Goal: Find specific page/section: Find specific page/section

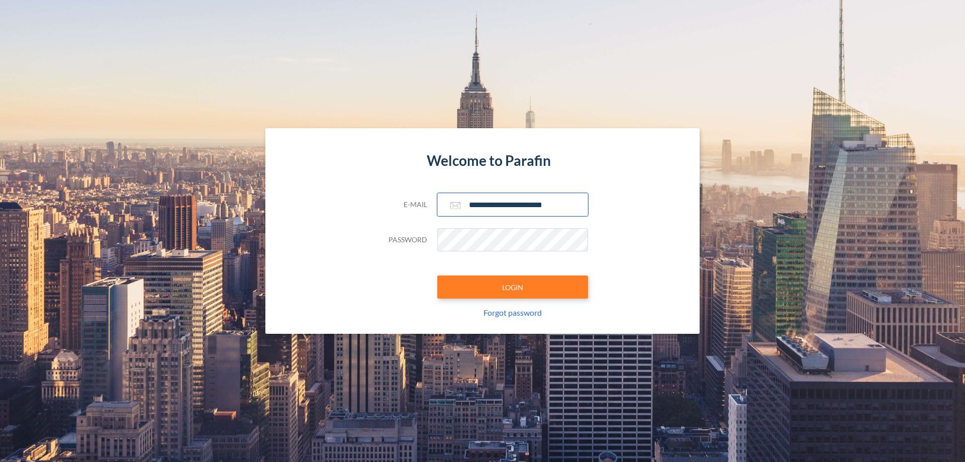
type input "**********"
click at [512, 287] on button "LOGIN" at bounding box center [512, 286] width 151 height 23
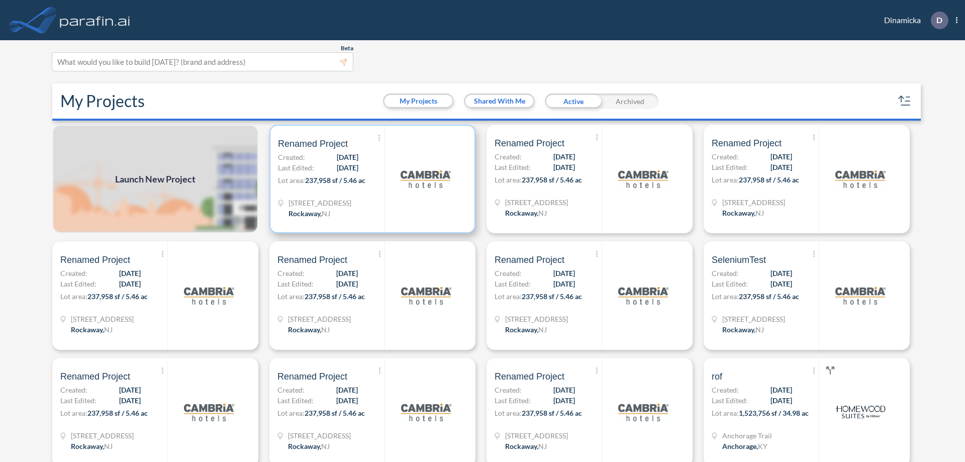
scroll to position [3, 0]
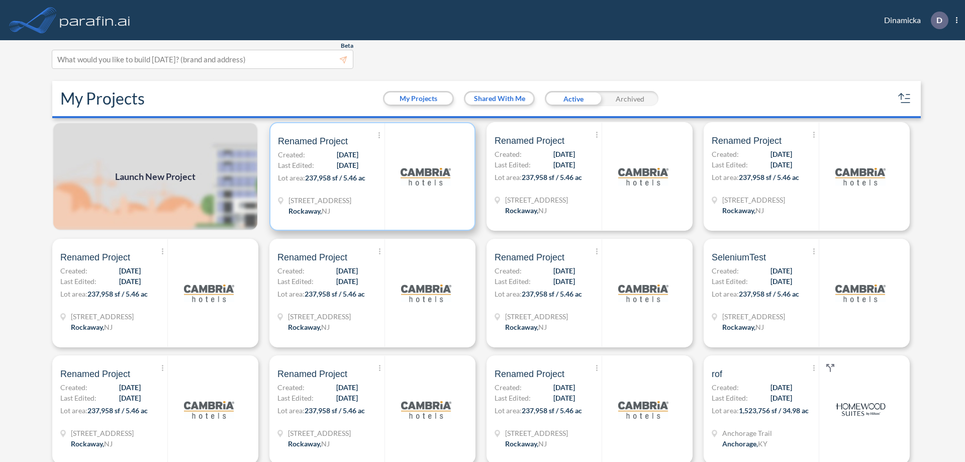
click at [370, 176] on p "Lot area: 237,958 sf / 5.46 ac" at bounding box center [331, 179] width 107 height 15
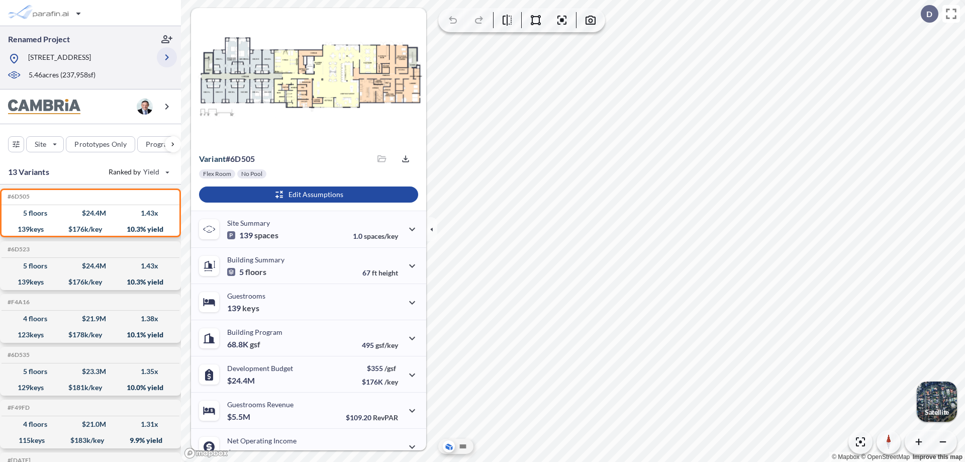
click at [167, 57] on icon "button" at bounding box center [167, 57] width 12 height 12
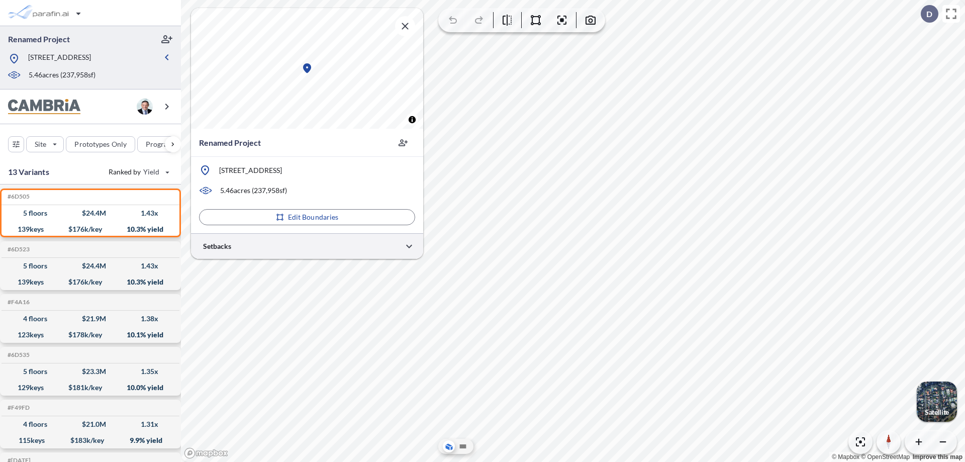
click at [307, 246] on div at bounding box center [307, 246] width 232 height 26
